Goal: Task Accomplishment & Management: Manage account settings

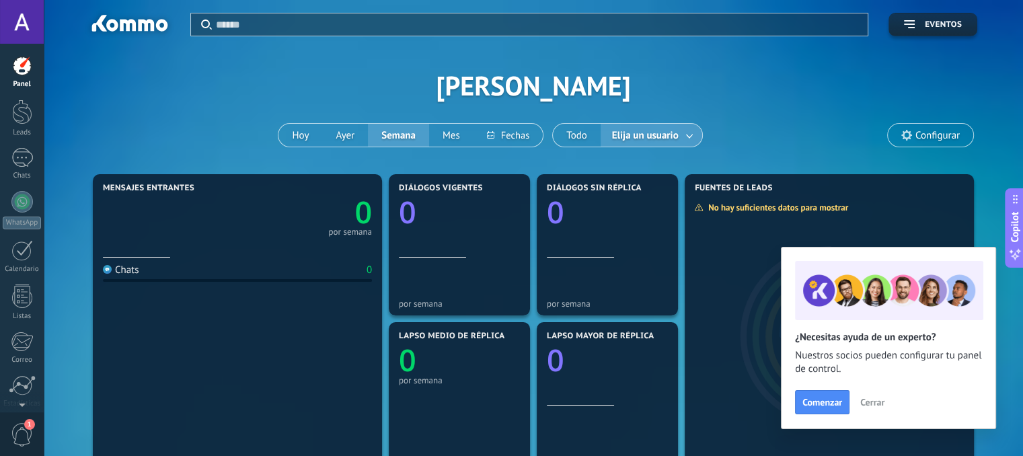
click at [633, 144] on button "Elija un usuario" at bounding box center [652, 135] width 102 height 23
click at [667, 133] on span "Elija un usuario" at bounding box center [645, 135] width 72 height 18
click at [667, 132] on span "Elija un usuario" at bounding box center [645, 135] width 72 height 18
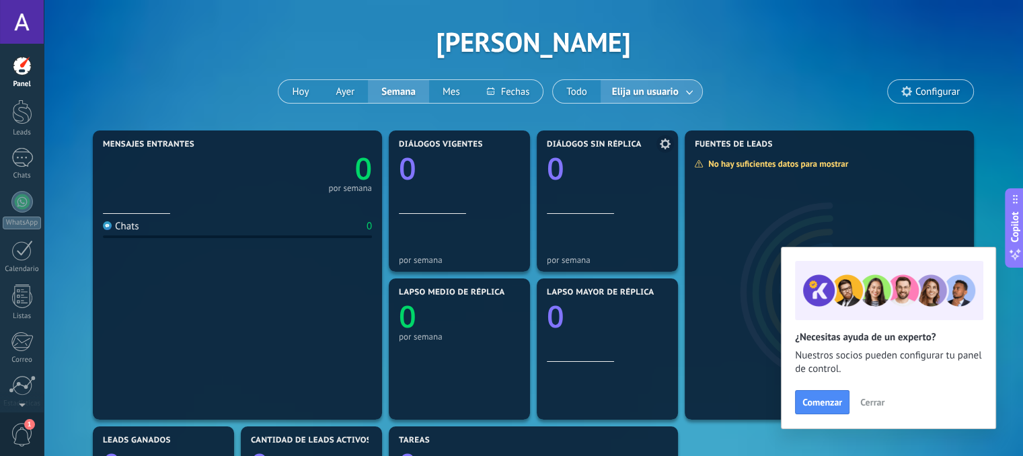
scroll to position [67, 0]
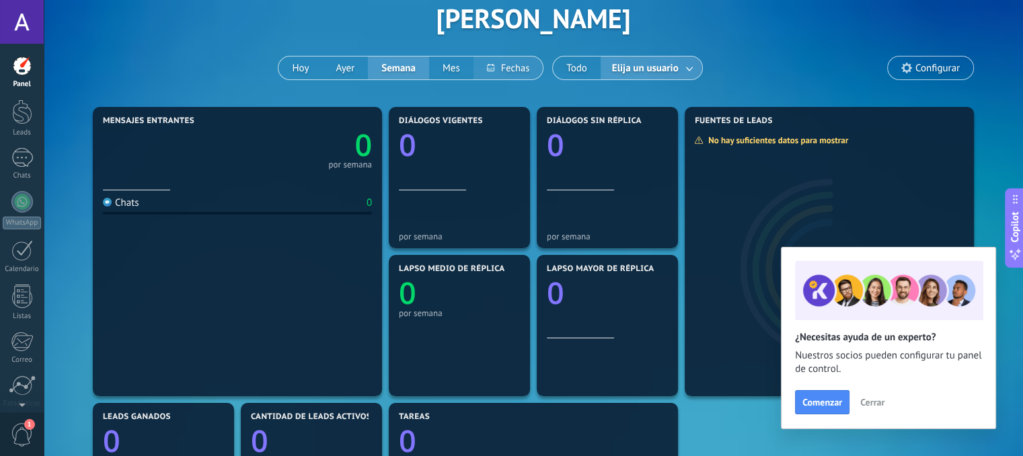
click at [523, 71] on button at bounding box center [507, 67] width 69 height 23
click at [696, 73] on button "Elija un usuario" at bounding box center [652, 67] width 102 height 23
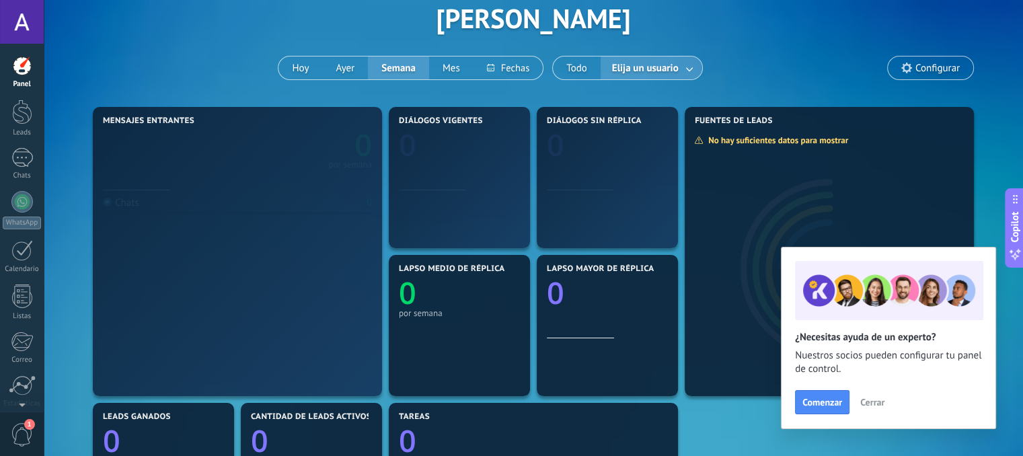
click at [686, 68] on link at bounding box center [690, 68] width 24 height 22
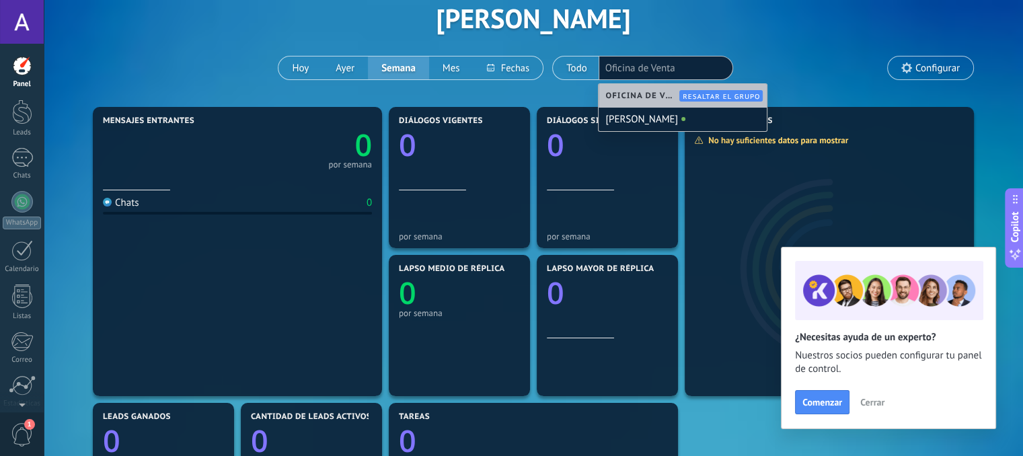
click at [646, 98] on span "Oficina de Venta" at bounding box center [643, 96] width 77 height 10
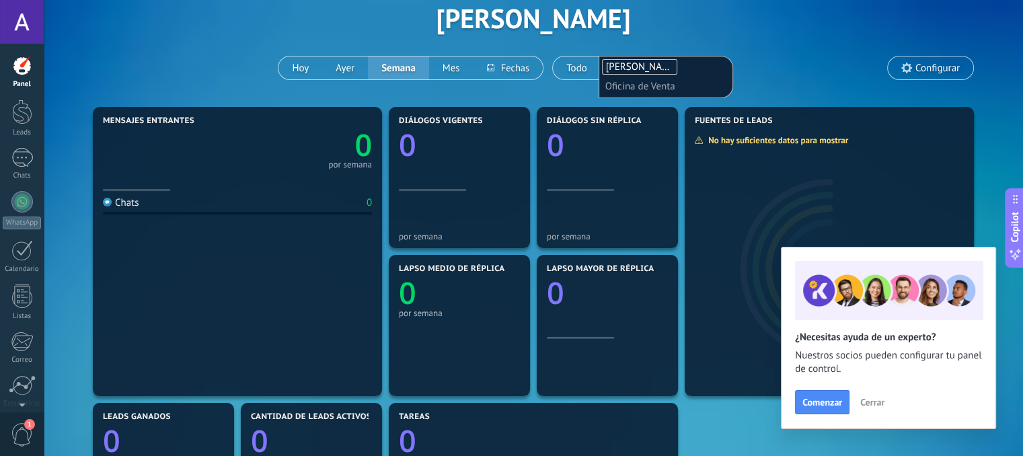
click at [574, 92] on div "Aplicar Eventos [PERSON_NAME][DATE] [DATE] Semana Mes Todo Elija un usuario [PE…" at bounding box center [533, 18] width 939 height 171
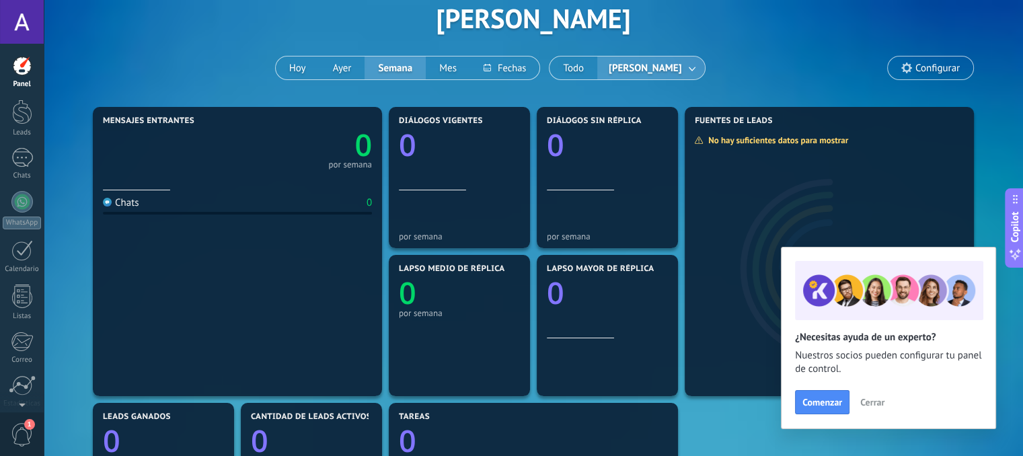
click at [671, 71] on span "[PERSON_NAME]" at bounding box center [645, 68] width 78 height 18
click at [687, 69] on link at bounding box center [693, 68] width 24 height 22
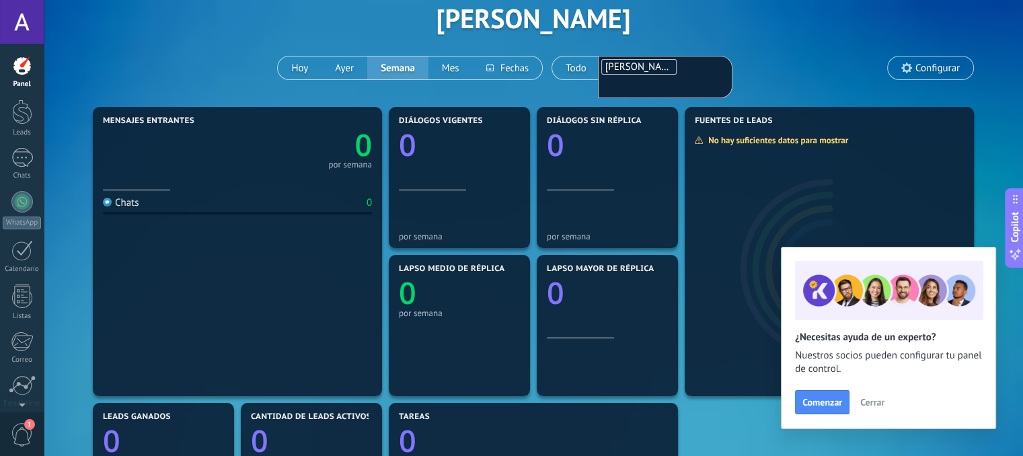
click at [580, 94] on div "Aplicar Eventos [PERSON_NAME][DATE] [DATE] Semana Mes Todo [PERSON_NAME] [PERSO…" at bounding box center [533, 18] width 939 height 171
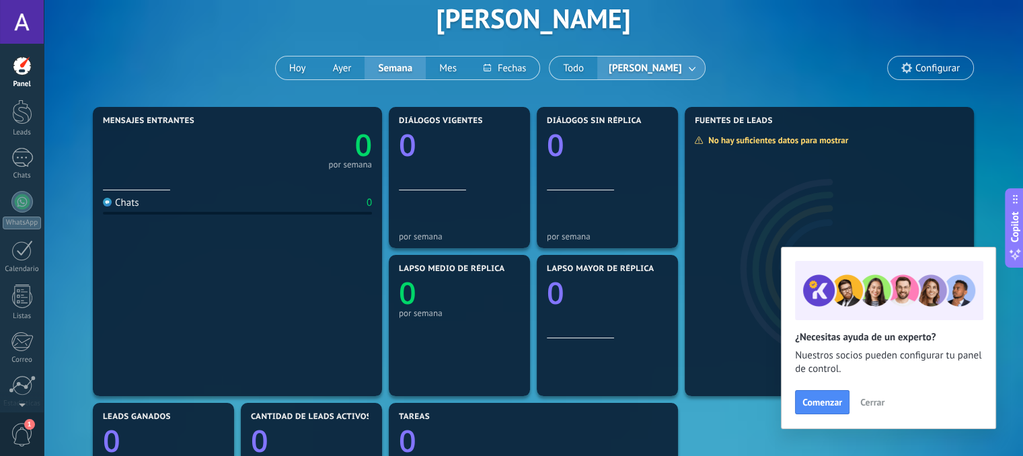
click at [622, 73] on span "[PERSON_NAME]" at bounding box center [645, 68] width 78 height 18
click at [617, 69] on span "[PERSON_NAME]" at bounding box center [645, 68] width 78 height 18
click at [690, 69] on link at bounding box center [693, 68] width 24 height 22
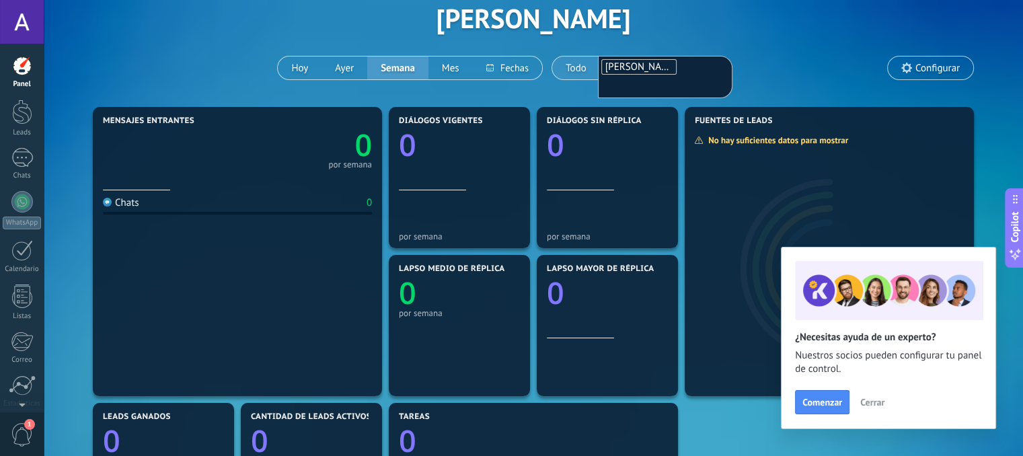
drag, startPoint x: 659, startPoint y: 68, endPoint x: 586, endPoint y: 67, distance: 72.6
click at [586, 67] on div "Todo [PERSON_NAME] [PERSON_NAME]" at bounding box center [628, 68] width 152 height 24
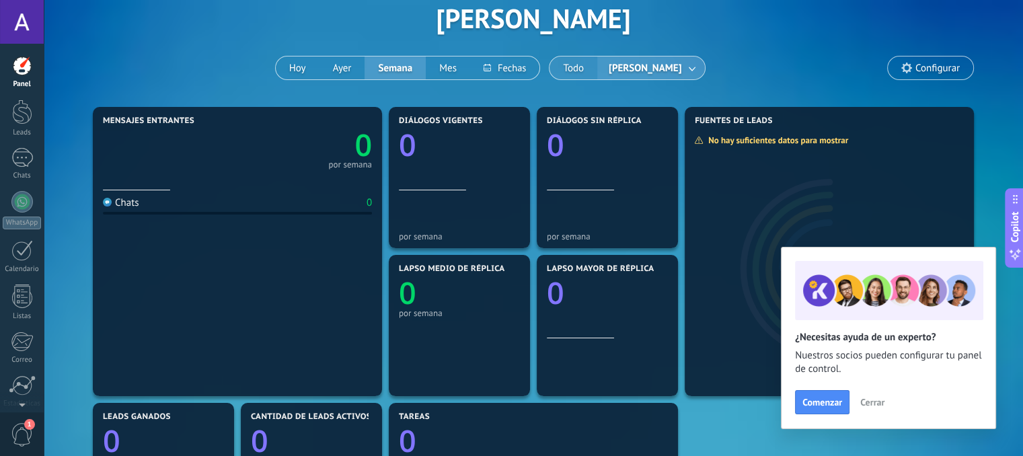
click at [567, 64] on button "Todo" at bounding box center [573, 67] width 48 height 23
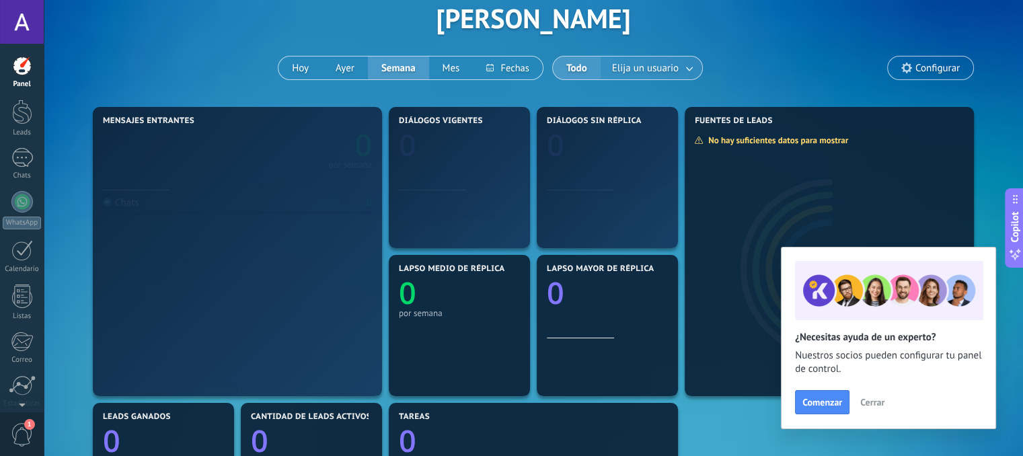
click at [613, 65] on span "Elija un usuario" at bounding box center [645, 68] width 72 height 18
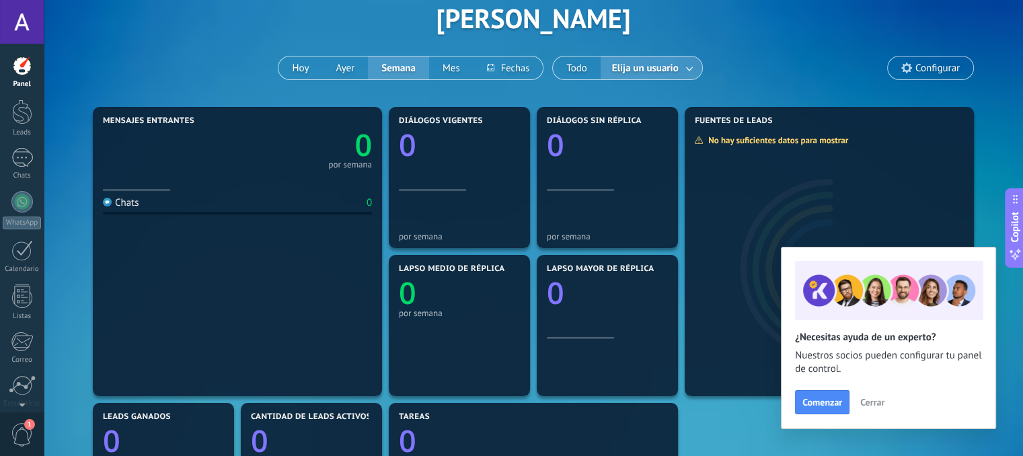
click at [617, 74] on span "Elija un usuario" at bounding box center [645, 68] width 72 height 18
click at [581, 75] on button "Todo" at bounding box center [577, 67] width 48 height 23
click at [689, 73] on link at bounding box center [690, 68] width 24 height 22
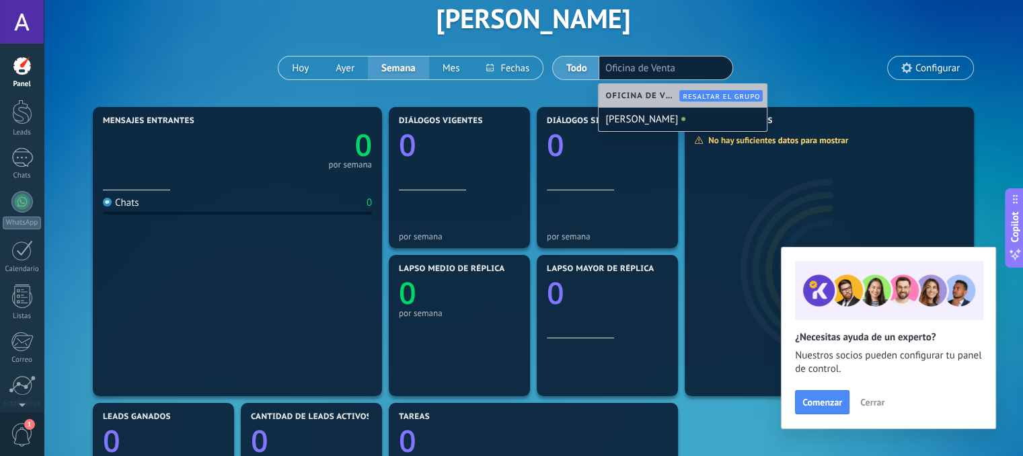
click at [644, 93] on span "Oficina de Venta" at bounding box center [643, 96] width 77 height 10
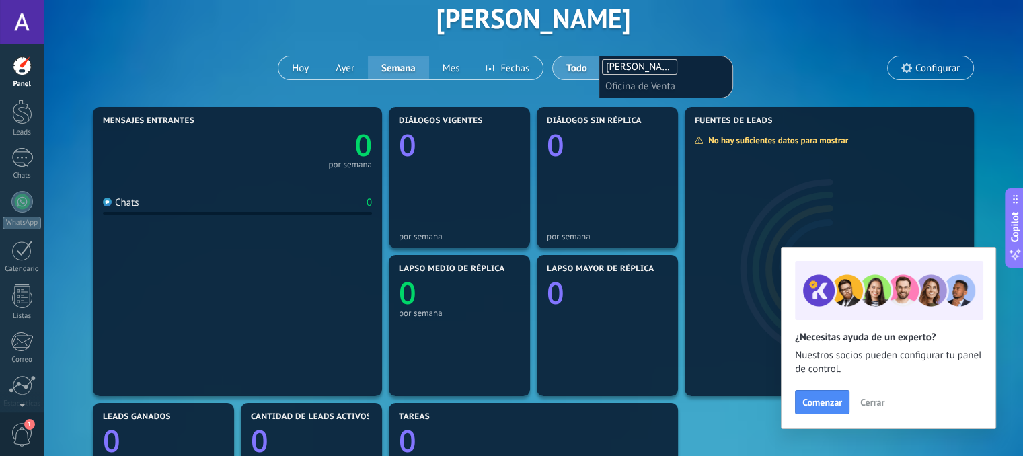
click at [570, 87] on div "Aplicar Eventos [PERSON_NAME][DATE] [DATE] Semana Mes Todo Elija un usuario [PE…" at bounding box center [533, 18] width 939 height 171
